Goal: Book appointment/travel/reservation

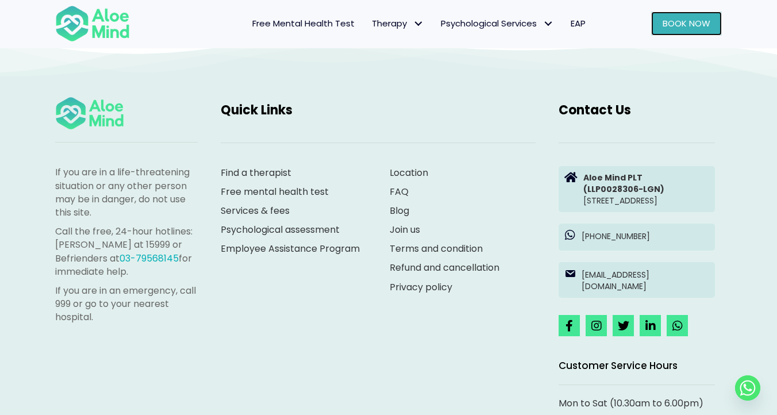
click at [693, 31] on link "Book Now" at bounding box center [686, 23] width 71 height 24
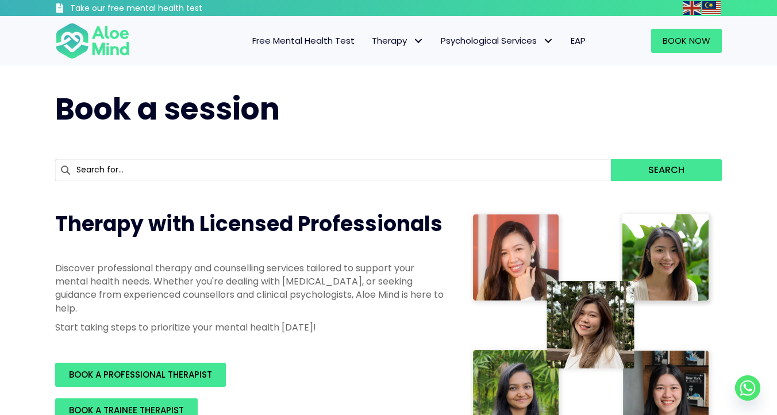
click at [499, 162] on input "text" at bounding box center [332, 170] width 555 height 22
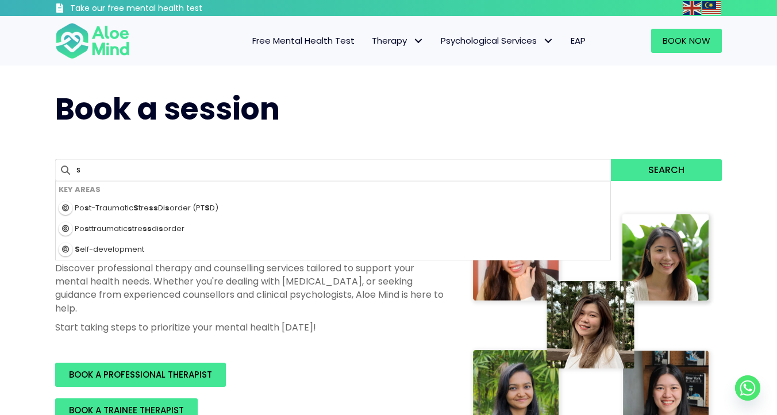
type input "sa"
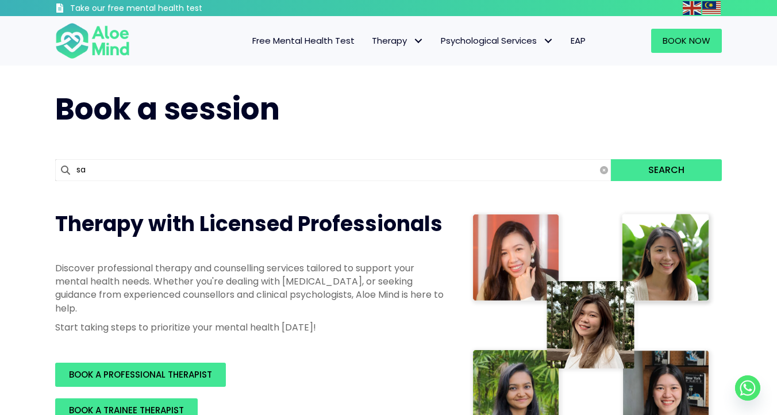
type input "[PERSON_NAME]"
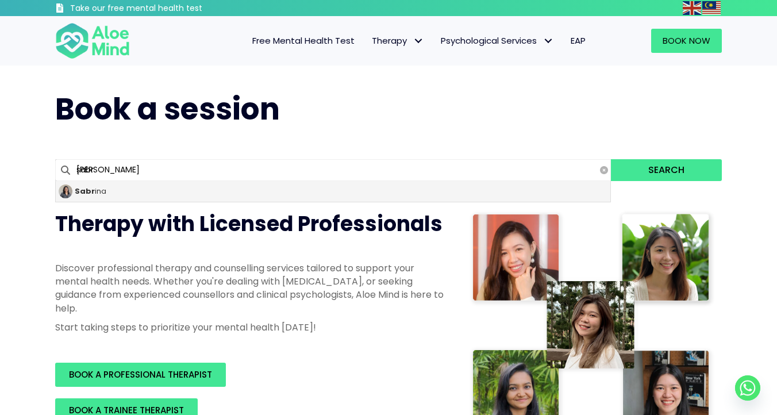
click at [387, 194] on div "Sabr ina" at bounding box center [333, 191] width 554 height 21
type input "[PERSON_NAME]"
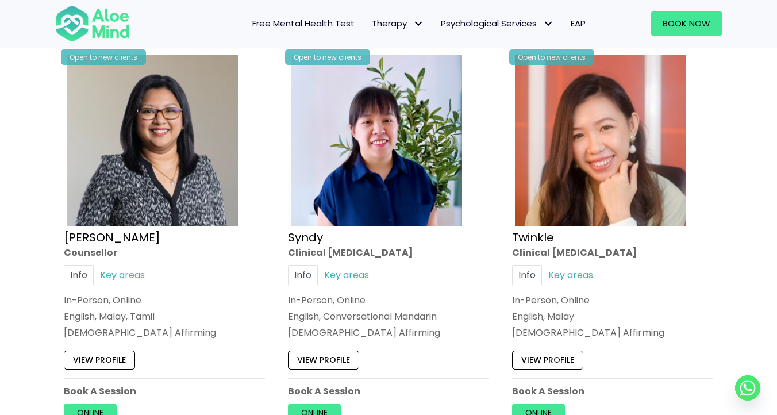
scroll to position [2774, 0]
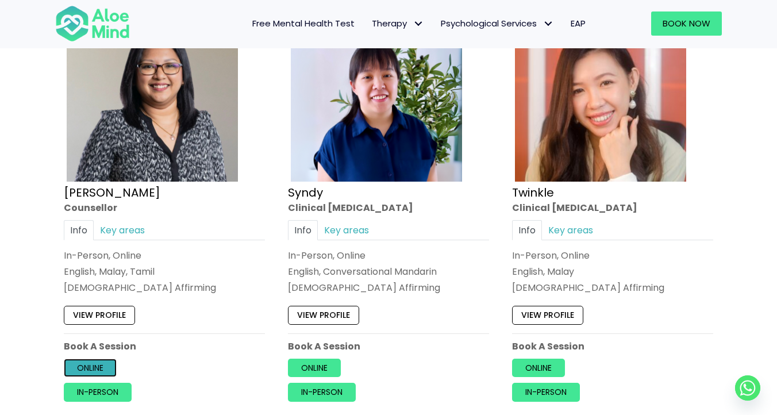
click at [102, 365] on link "Online" at bounding box center [90, 367] width 53 height 18
